Goal: Task Accomplishment & Management: Manage account settings

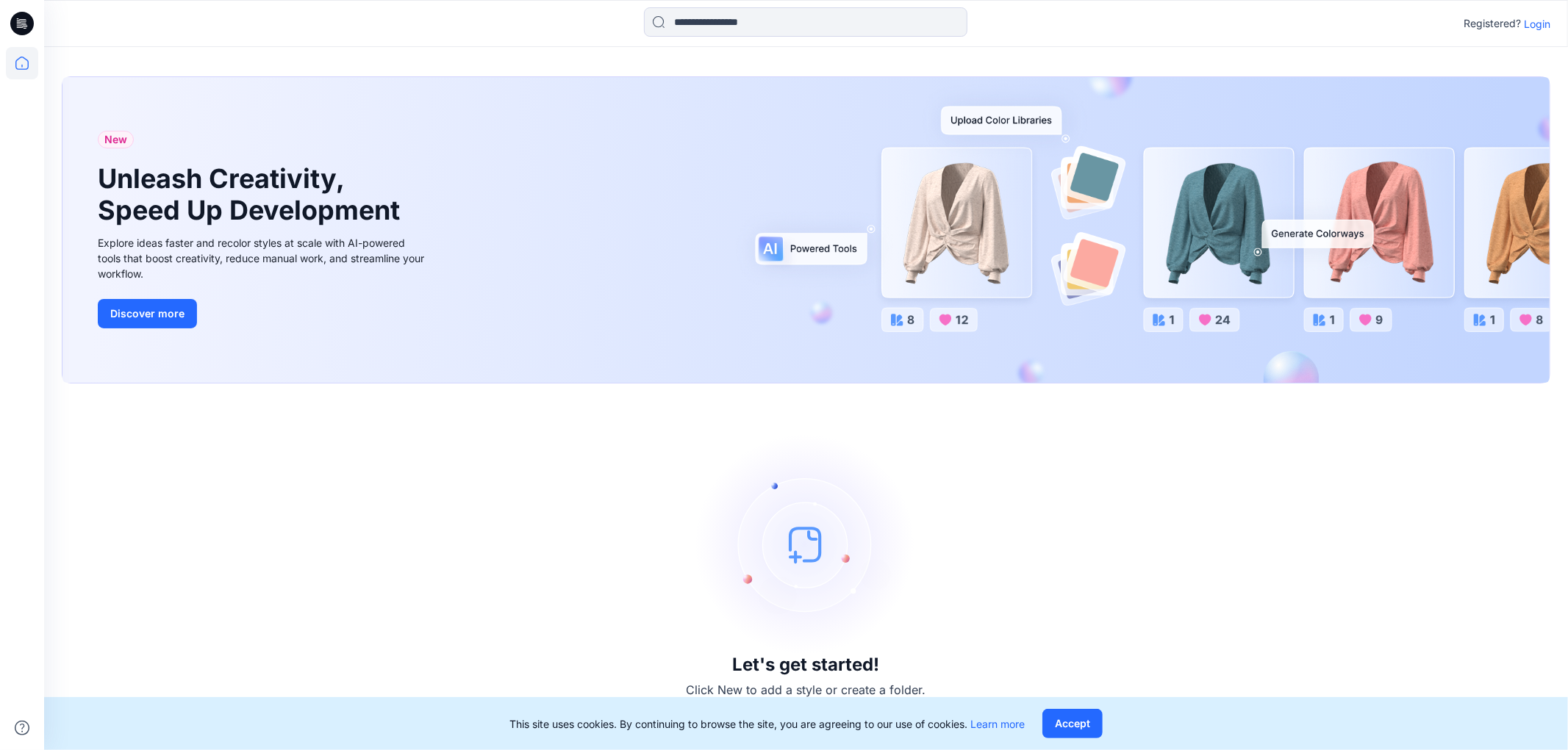
click at [1526, 20] on p "Login" at bounding box center [1537, 24] width 27 height 15
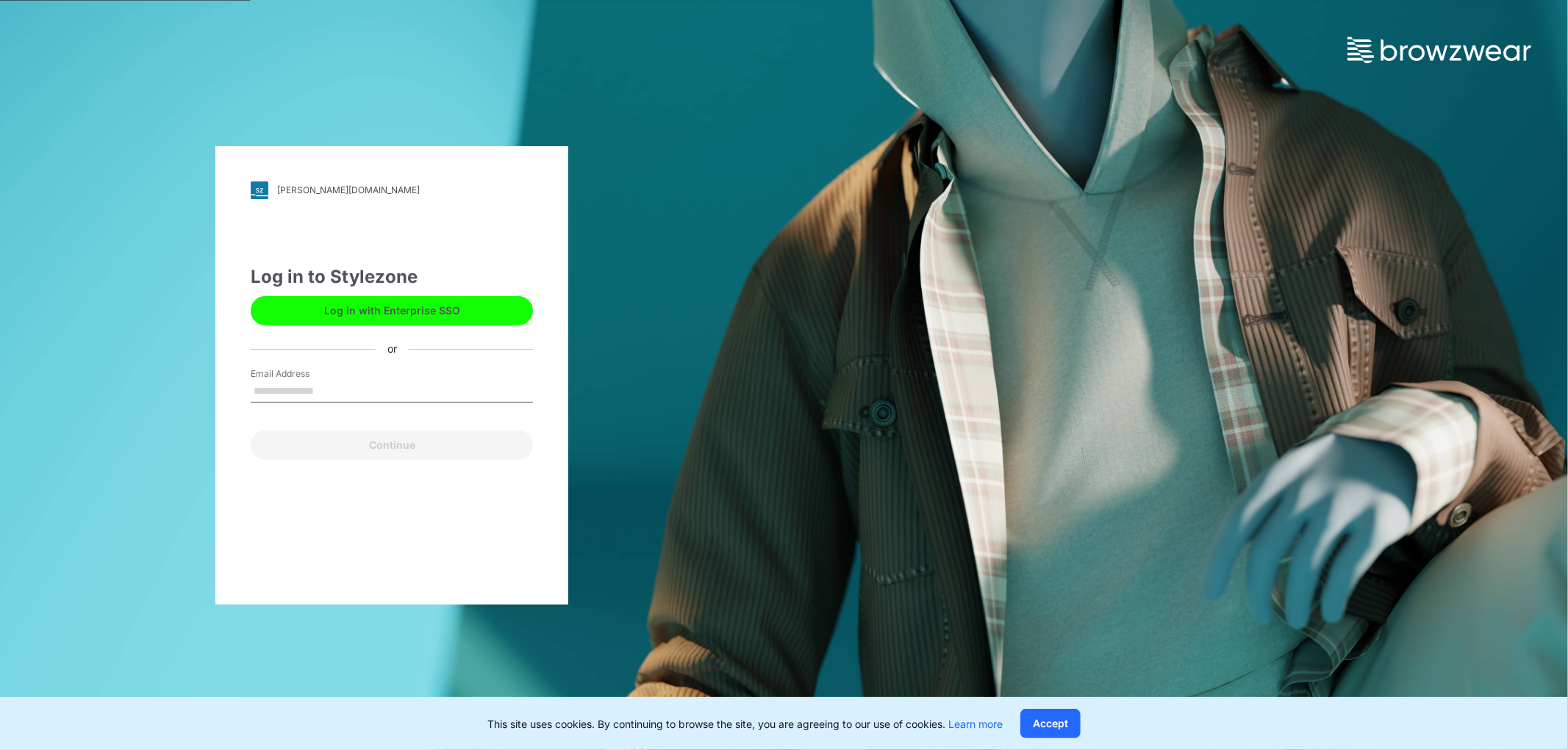
type input "**********"
click at [373, 433] on button "Continue" at bounding box center [392, 445] width 282 height 30
